Goal: Transaction & Acquisition: Obtain resource

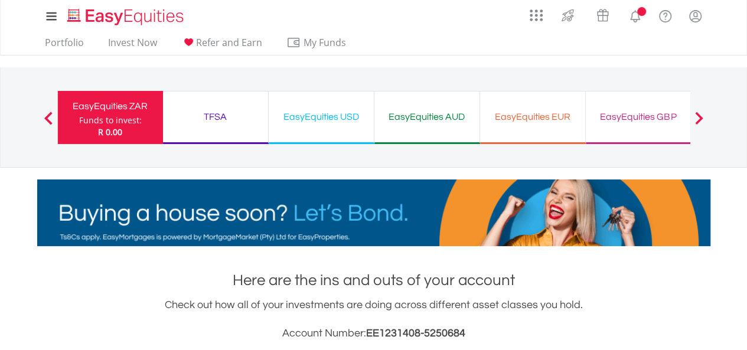
scroll to position [113, 224]
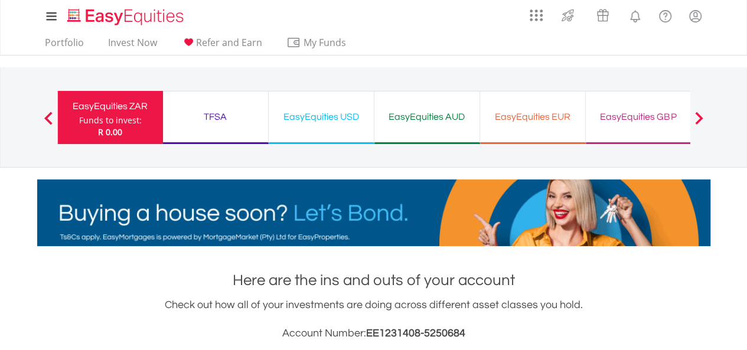
click at [217, 119] on div "TFSA" at bounding box center [215, 117] width 91 height 17
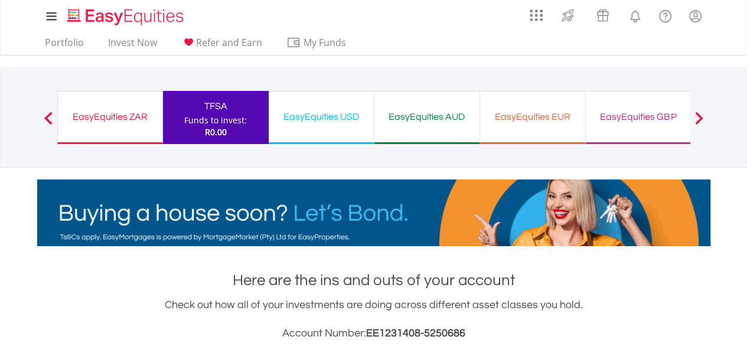
scroll to position [113, 224]
click at [233, 15] on div "My Investments Invest Now New Listings Sell My Recurring Investments Pending Or…" at bounding box center [373, 16] width 673 height 32
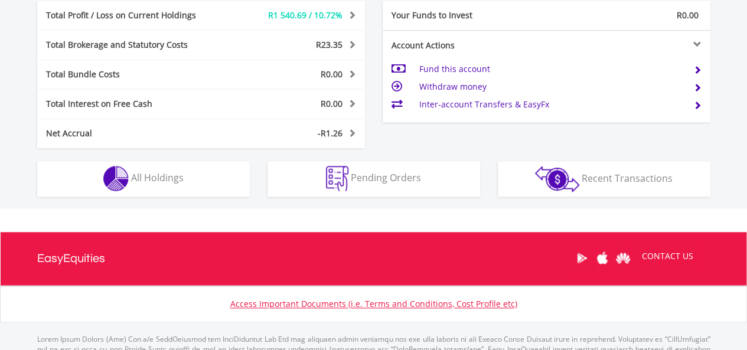
scroll to position [650, 0]
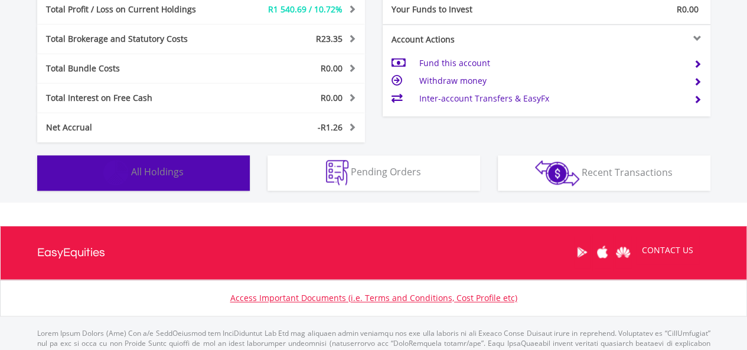
click at [194, 174] on button "Holdings All Holdings" at bounding box center [143, 172] width 213 height 35
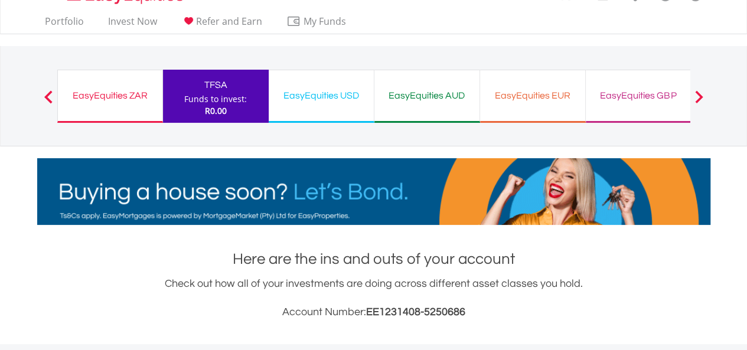
scroll to position [0, 0]
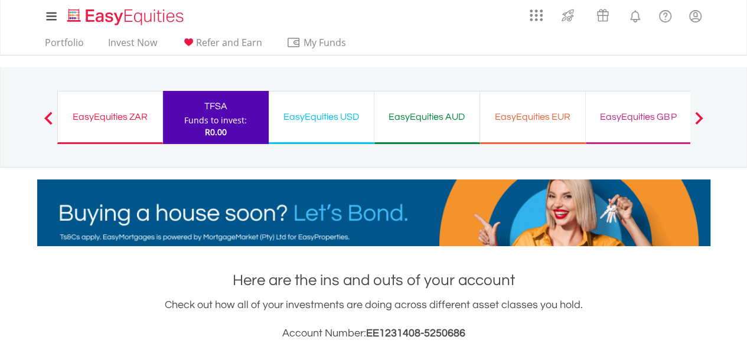
click at [329, 113] on div "EasyEquities USD" at bounding box center [321, 117] width 91 height 17
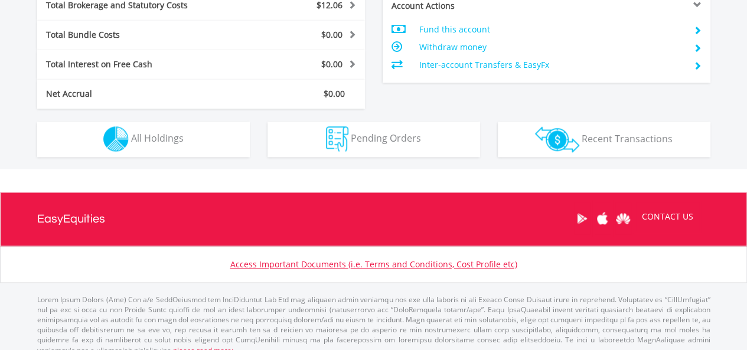
scroll to position [671, 0]
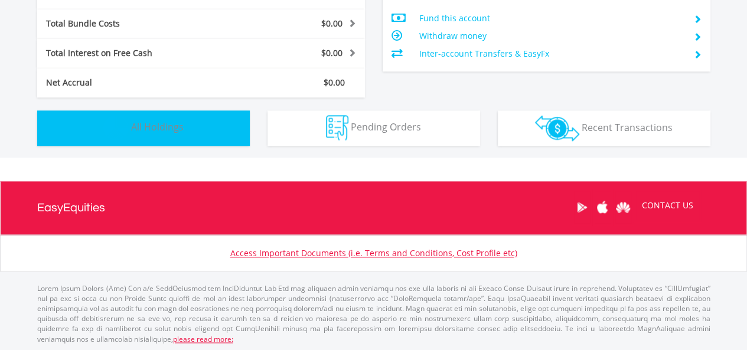
click at [236, 129] on button "Holdings All Holdings" at bounding box center [143, 127] width 213 height 35
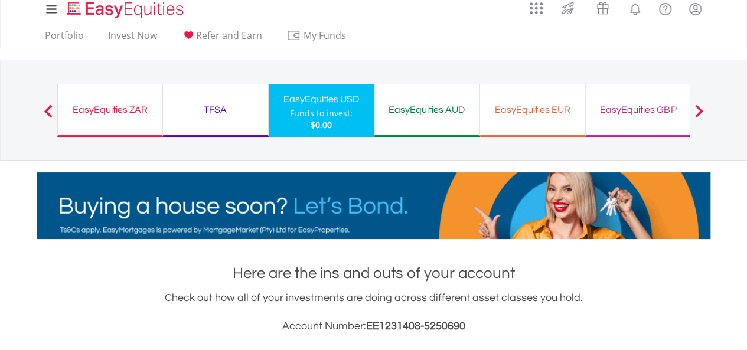
scroll to position [0, 0]
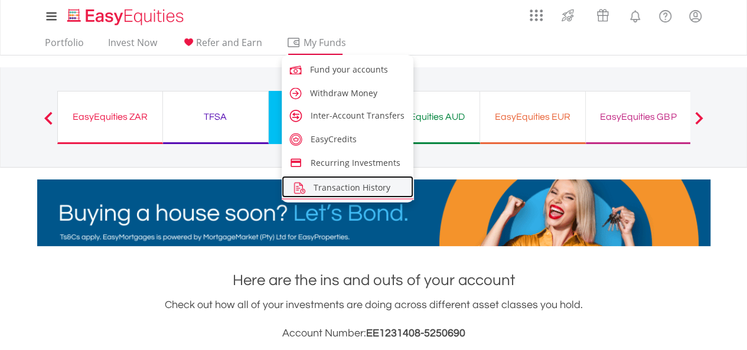
click at [337, 185] on span "Transaction History" at bounding box center [352, 187] width 77 height 11
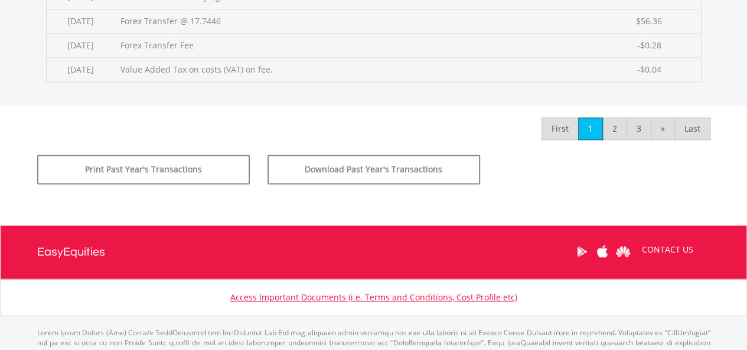
scroll to position [709, 0]
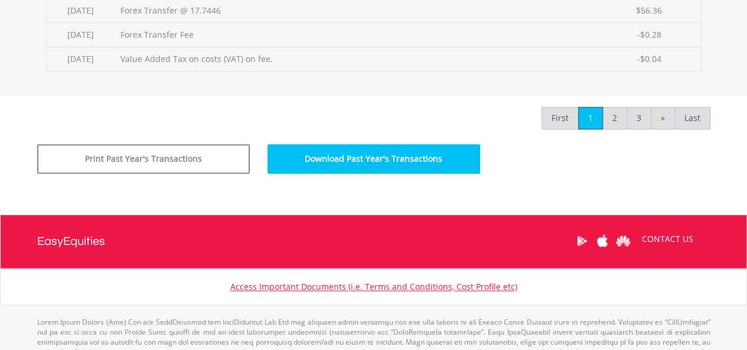
click at [412, 151] on button "Download Past Year's Transactions" at bounding box center [374, 159] width 213 height 30
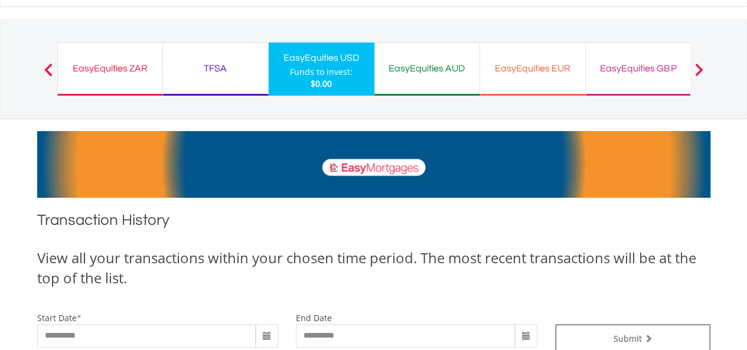
scroll to position [0, 0]
